Goal: Book appointment/travel/reservation

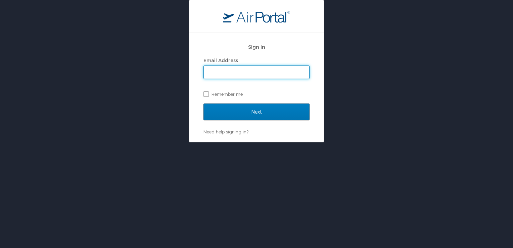
click at [234, 72] on input "Email Address" at bounding box center [256, 72] width 105 height 13
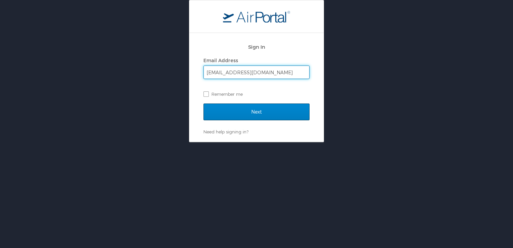
type input "[EMAIL_ADDRESS][DOMAIN_NAME]"
click at [261, 107] on input "Next" at bounding box center [256, 111] width 106 height 17
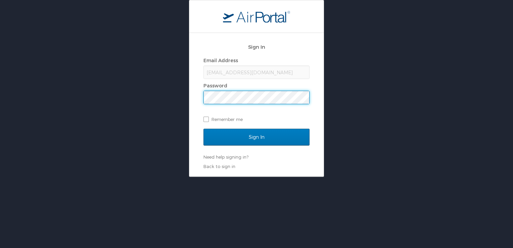
click at [203, 128] on input "Sign In" at bounding box center [256, 136] width 106 height 17
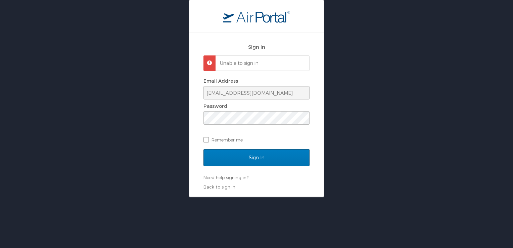
click at [159, 115] on div "Sign In Unable to sign in Email Address kaipo.perez2@mail.mil Password Remember…" at bounding box center [256, 98] width 513 height 197
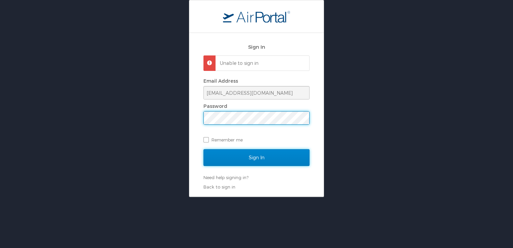
click at [265, 162] on input "Sign In" at bounding box center [256, 157] width 106 height 17
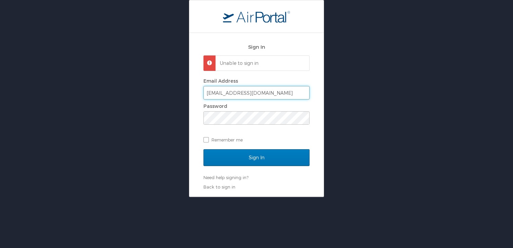
click at [234, 95] on input "kaipo.perez2@mail.mil" at bounding box center [256, 92] width 105 height 13
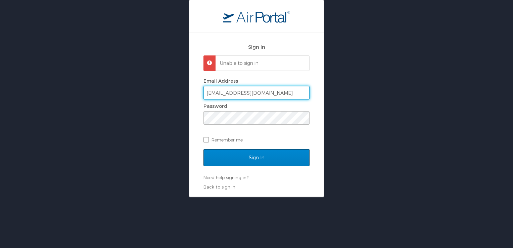
type input "[EMAIL_ADDRESS][DOMAIN_NAME]"
click at [261, 159] on input "Sign In" at bounding box center [256, 157] width 106 height 17
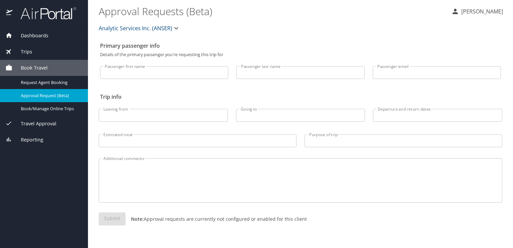
click at [156, 69] on input "Passenger first name" at bounding box center [164, 72] width 128 height 13
type input "Kaipo"
type input "Perez III"
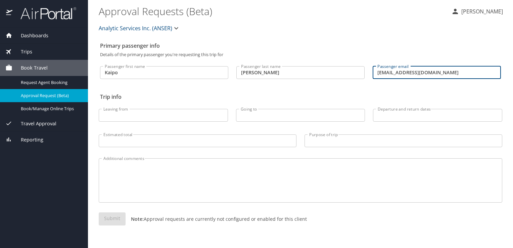
type input "kaipo.perez2.ctr@mail.mil"
click at [151, 113] on input "Leaving from" at bounding box center [163, 115] width 129 height 13
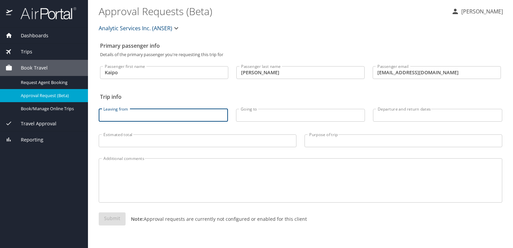
type input "K"
type input "Honolulu"
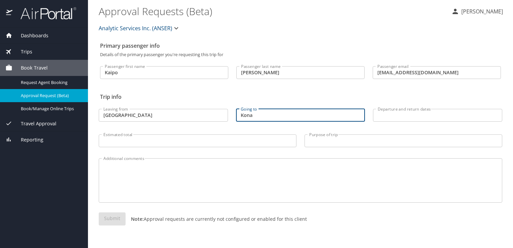
type input "Kona"
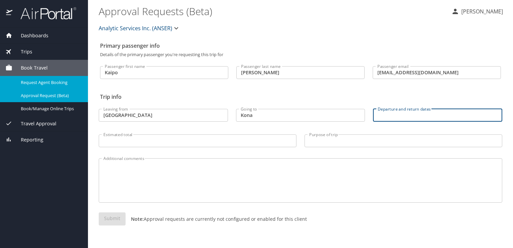
click at [56, 81] on span "Request Agent Booking" at bounding box center [50, 82] width 59 height 6
